Goal: Transaction & Acquisition: Purchase product/service

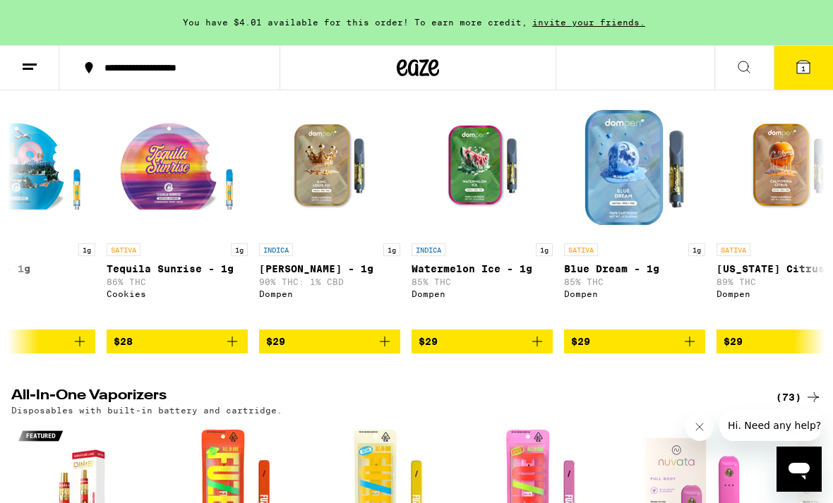
scroll to position [0, 2036]
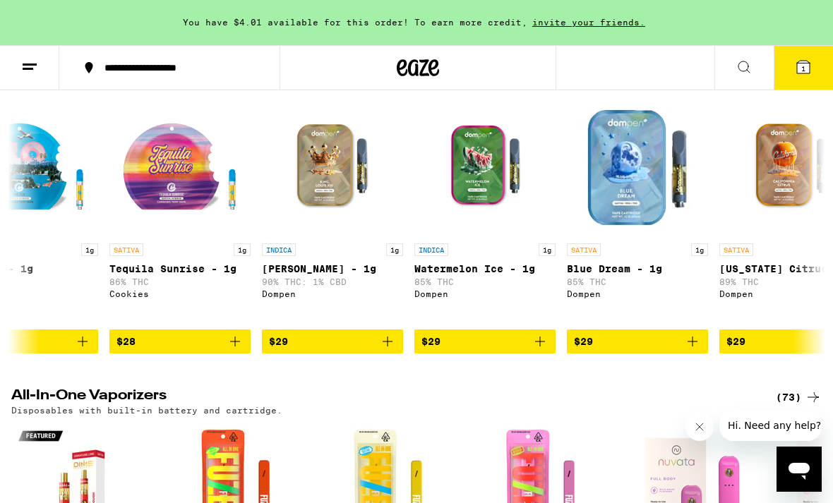
click at [752, 78] on button at bounding box center [743, 68] width 59 height 44
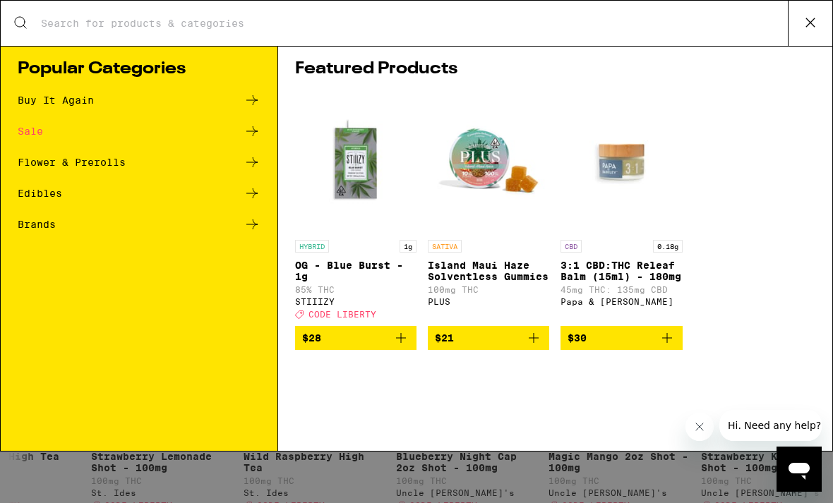
scroll to position [0, 0]
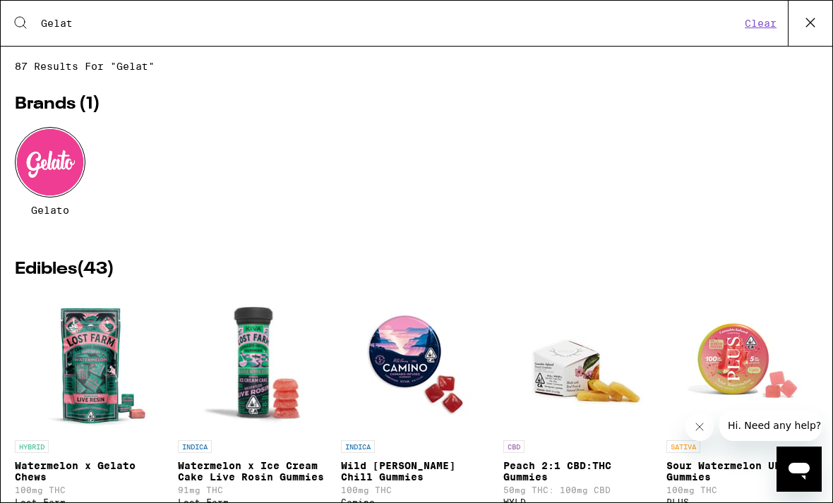
type input "Gelato"
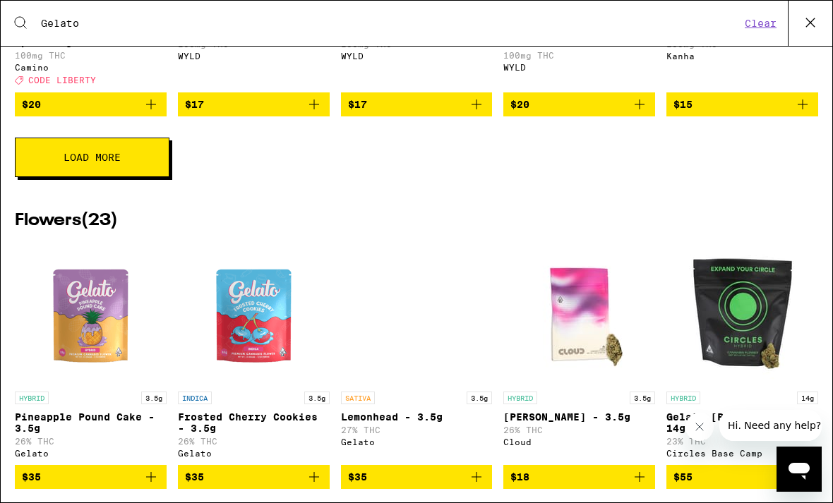
scroll to position [725, 0]
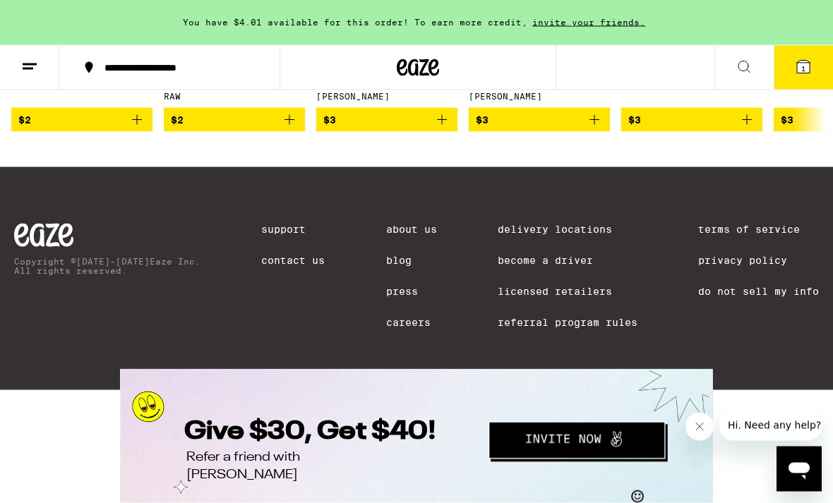
click at [61, 4] on div "You have $4.01 available for this order! To earn more credit, invite your frien…" at bounding box center [416, 22] width 833 height 45
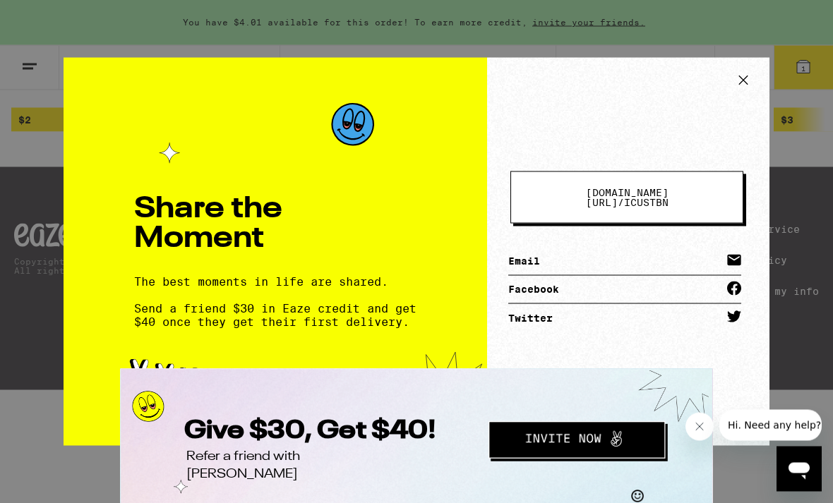
scroll to position [6191, 0]
